Goal: Transaction & Acquisition: Book appointment/travel/reservation

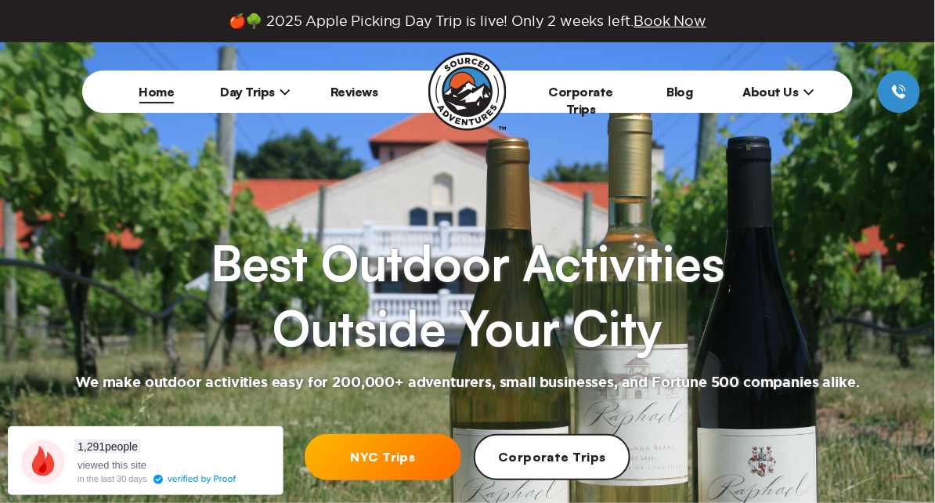
click at [244, 94] on span "Day Trips" at bounding box center [255, 92] width 70 height 16
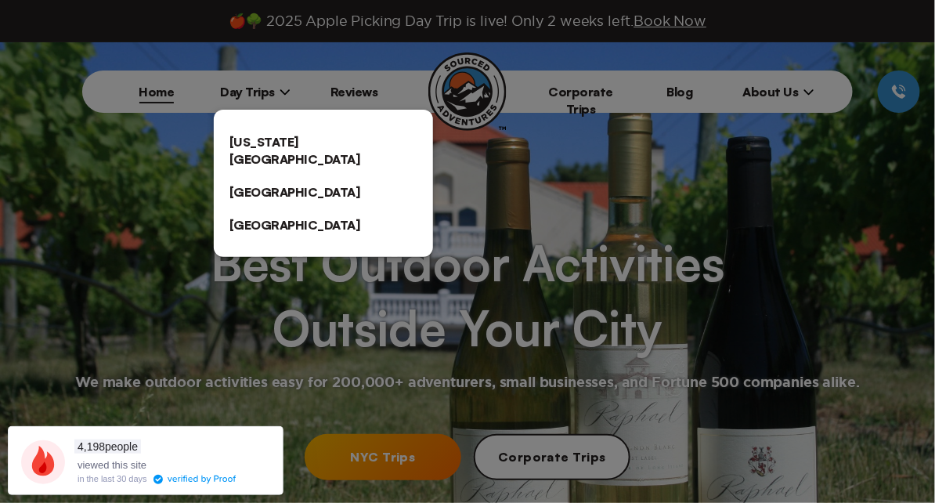
click at [265, 133] on link "[US_STATE][GEOGRAPHIC_DATA]" at bounding box center [323, 150] width 219 height 50
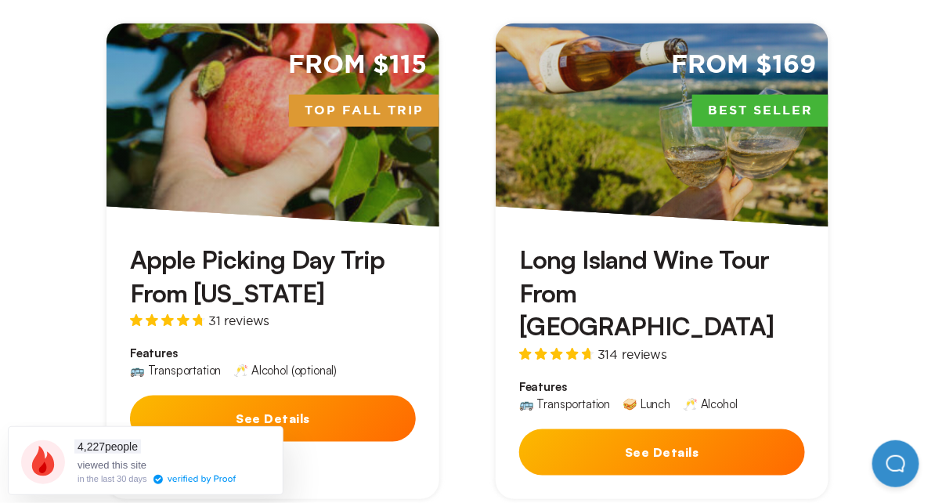
click at [592, 429] on button "See Details" at bounding box center [662, 452] width 286 height 46
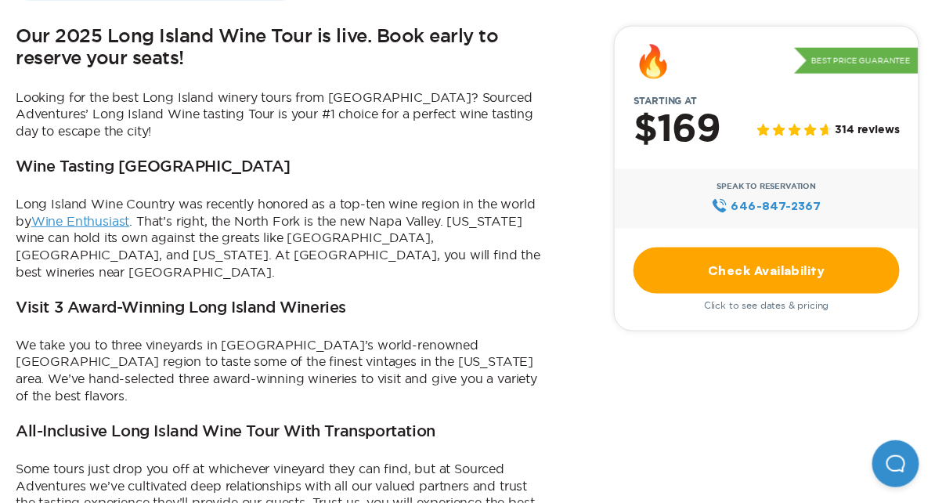
scroll to position [728, 0]
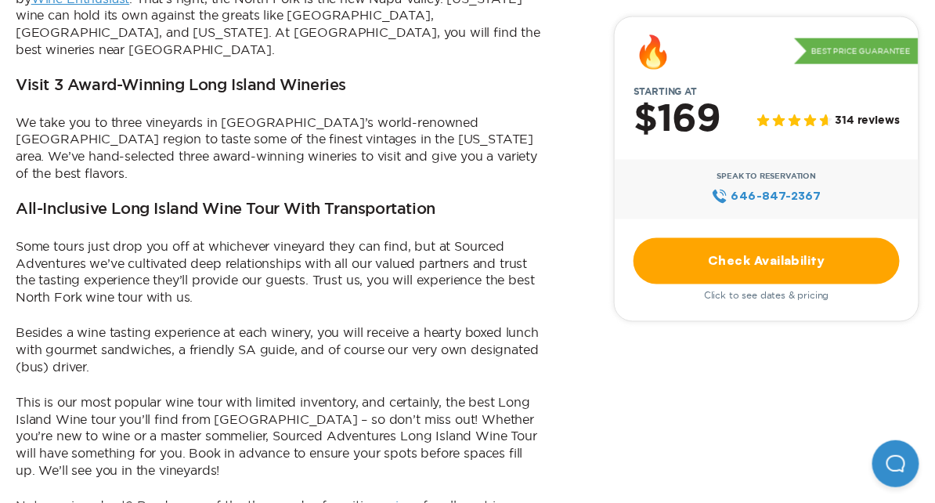
click at [540, 394] on p "This is our most popular wine tour with limited inventory, and certainly, the b…" at bounding box center [280, 436] width 528 height 85
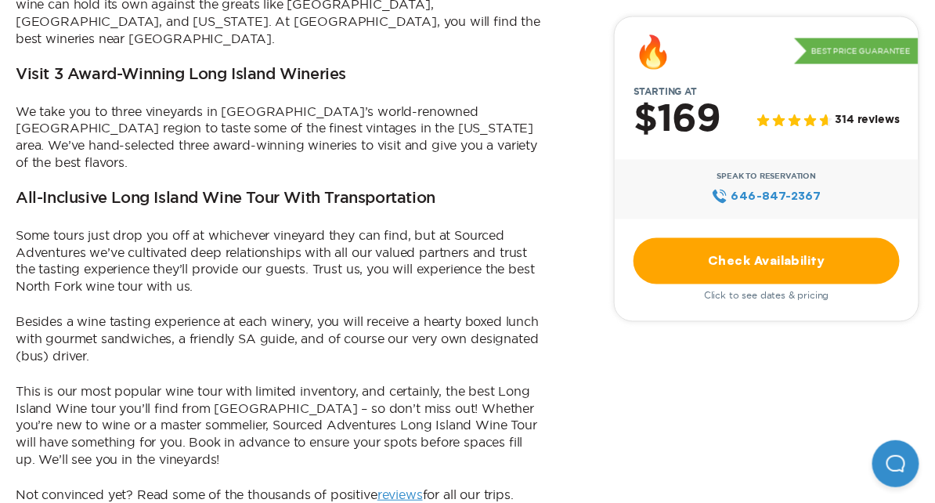
scroll to position [731, 0]
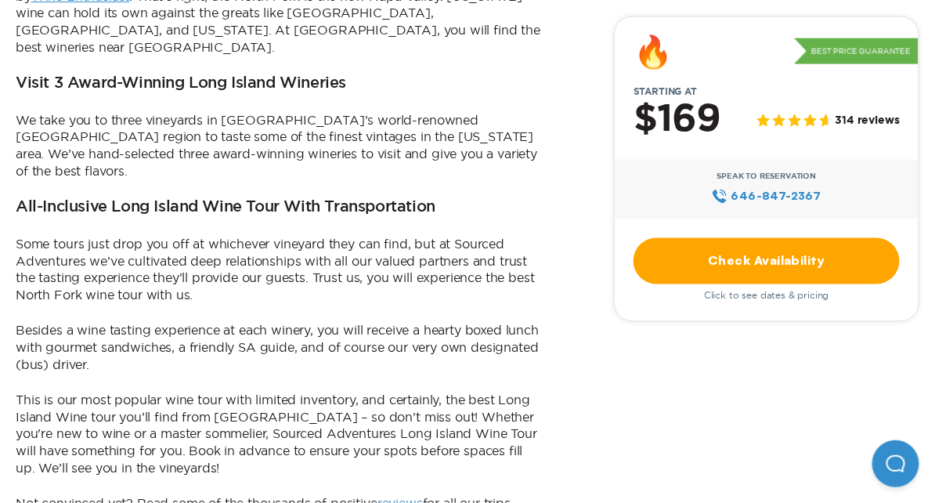
click at [775, 251] on link "Check Availability" at bounding box center [767, 260] width 266 height 46
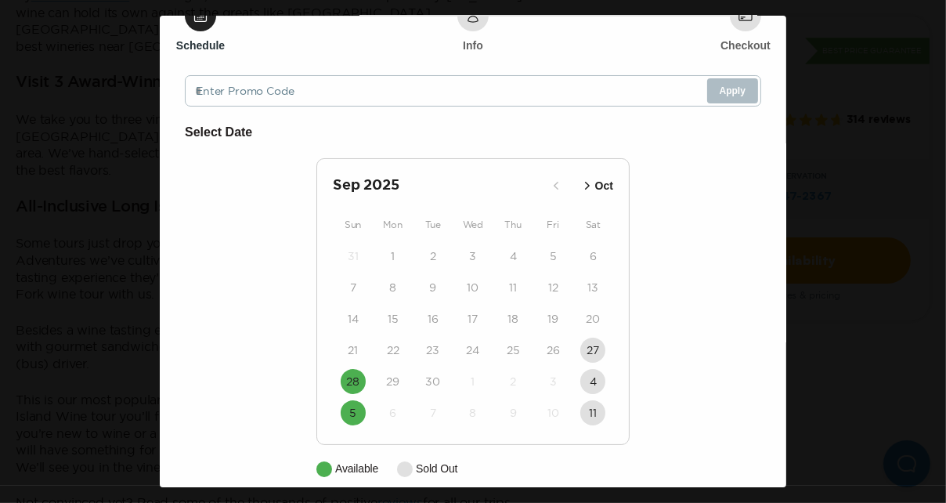
scroll to position [89, 0]
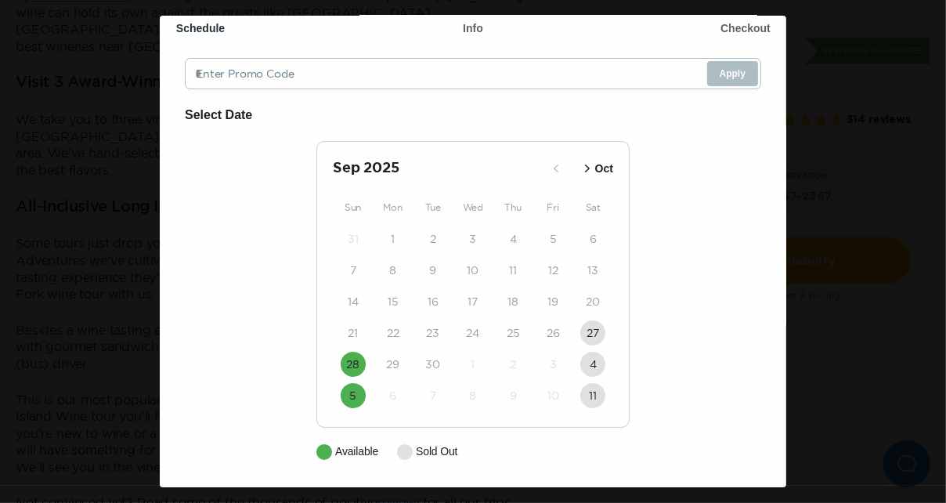
click at [585, 166] on icon "button" at bounding box center [587, 168] width 5 height 8
